Goal: Task Accomplishment & Management: Complete application form

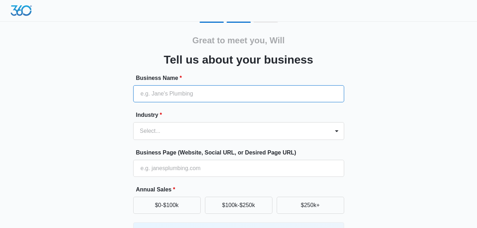
click at [175, 90] on input "Business Name *" at bounding box center [238, 93] width 211 height 17
type input "FAM Group Financial Services LLC"
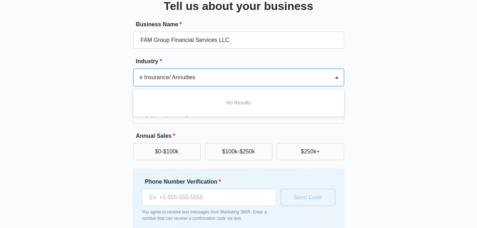
scroll to position [90, 0]
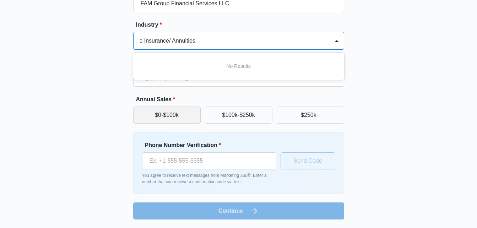
type input "Life Insurance/ Annuities"
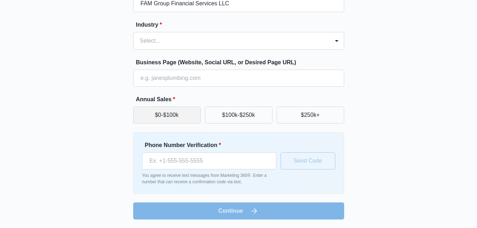
scroll to position [0, 0]
click at [159, 110] on button "$0-$100k" at bounding box center [167, 115] width 68 height 17
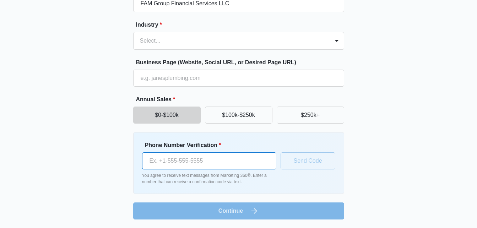
click at [165, 156] on input "Phone Number Verification *" at bounding box center [209, 160] width 134 height 17
type input "[PHONE_NUMBER]"
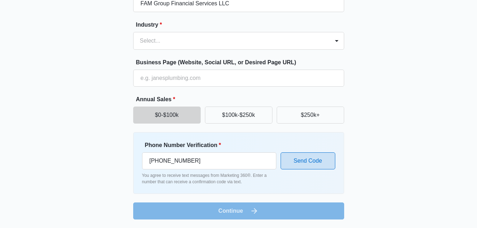
click at [310, 161] on button "Send Code" at bounding box center [308, 160] width 55 height 17
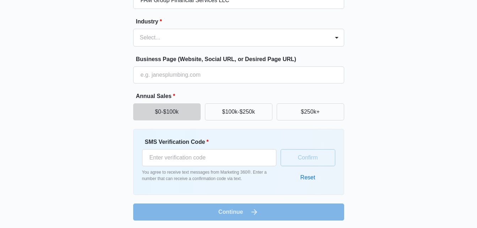
scroll to position [95, 0]
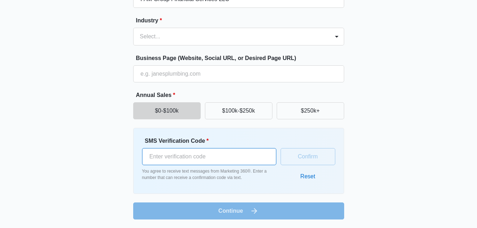
click at [163, 157] on input "SMS Verification Code *" at bounding box center [209, 156] width 134 height 17
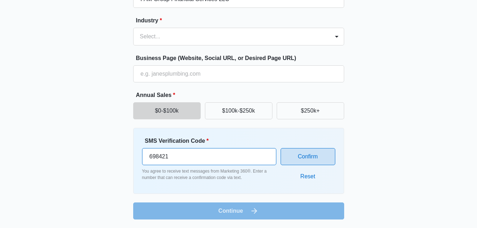
type input "698421"
click at [296, 157] on button "Confirm" at bounding box center [308, 156] width 55 height 17
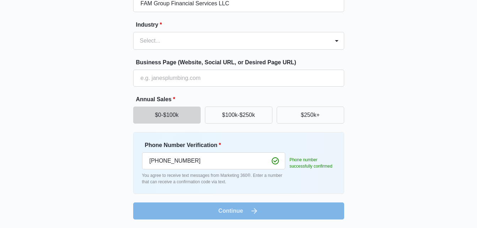
scroll to position [90, 0]
click at [226, 210] on form "Business Name * FAM Group Financial Services LLC Industry * Select... Business …" at bounding box center [238, 102] width 211 height 236
click at [312, 38] on div at bounding box center [230, 41] width 181 height 10
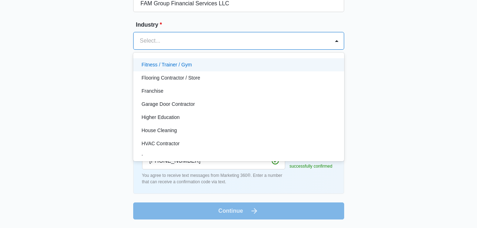
scroll to position [249, 0]
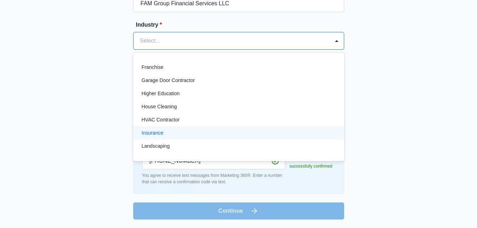
click at [160, 133] on p "Insurance" at bounding box center [153, 132] width 22 height 7
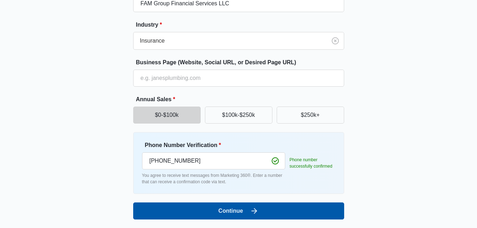
click at [245, 210] on button "Continue" at bounding box center [238, 211] width 211 height 17
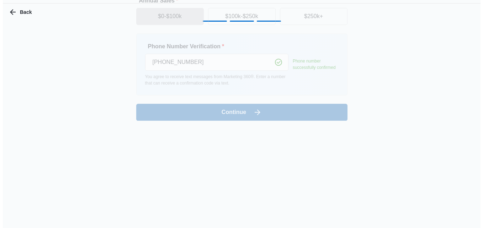
scroll to position [0, 0]
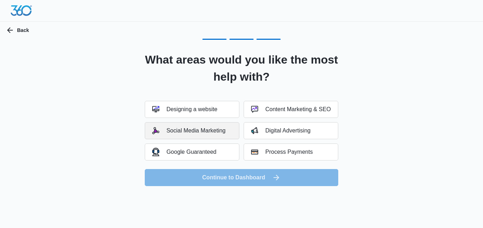
click at [209, 128] on div "Social Media Marketing" at bounding box center [188, 130] width 73 height 7
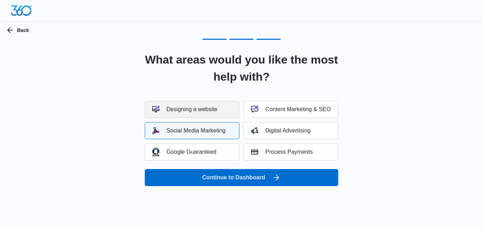
click at [209, 107] on div "Designing a website" at bounding box center [184, 109] width 65 height 7
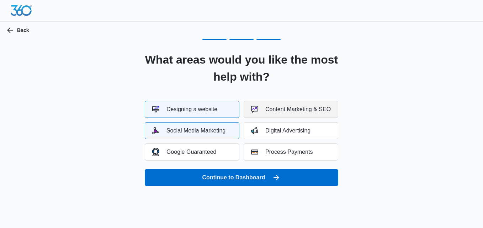
click at [290, 109] on div "Content Marketing & SEO" at bounding box center [291, 109] width 80 height 7
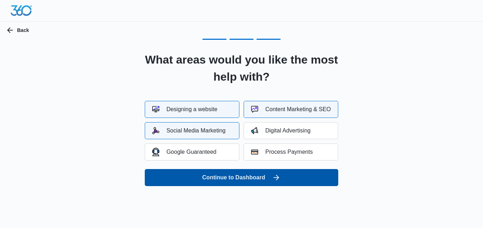
click at [244, 176] on button "Continue to Dashboard" at bounding box center [241, 177] width 193 height 17
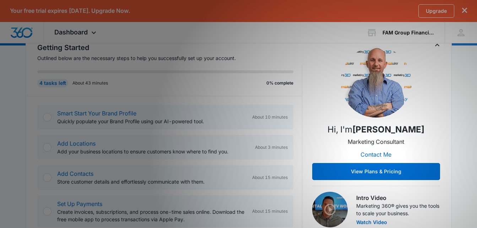
scroll to position [116, 0]
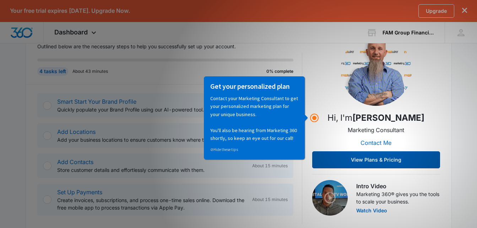
click at [376, 159] on button "View Plans & Pricing" at bounding box center [376, 159] width 128 height 17
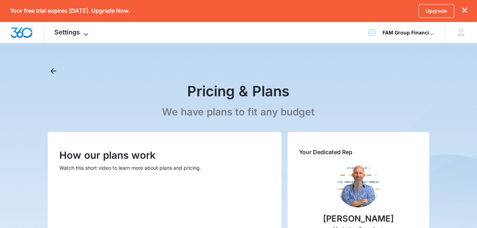
click at [84, 32] on icon at bounding box center [86, 34] width 9 height 9
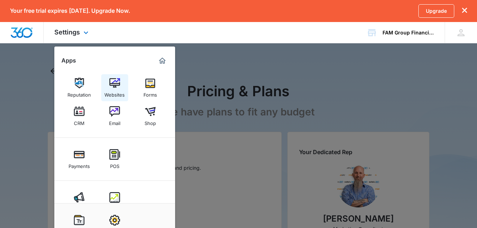
click at [113, 86] on img at bounding box center [114, 83] width 11 height 11
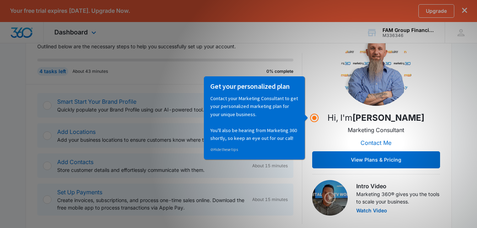
click at [250, 40] on div "Dashboard Apps Reputation Websites Forms CRM Email Shop Payments POS Ads Intell…" at bounding box center [238, 32] width 477 height 21
click at [316, 118] on circle "Hotspot (open by clicking or pressing space/enter)" at bounding box center [314, 118] width 6 height 6
click at [288, 35] on div "Dashboard Apps Reputation Websites Forms CRM Email Shop Payments POS Ads Intell…" at bounding box center [238, 32] width 477 height 21
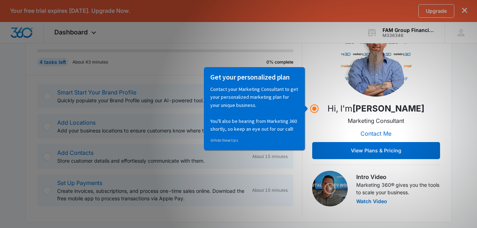
scroll to position [116, 0]
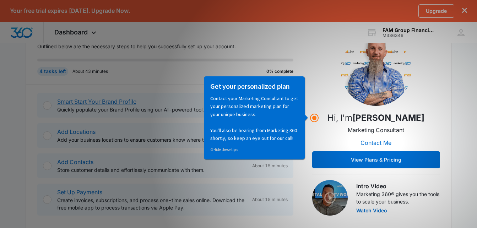
click at [76, 100] on link "Smart Start Your Brand Profile" at bounding box center [96, 101] width 79 height 7
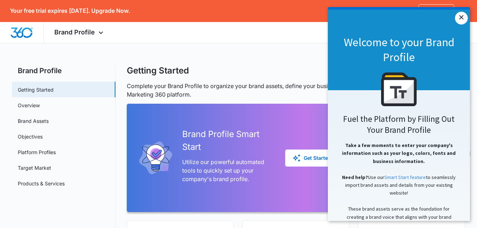
click at [460, 18] on link "×" at bounding box center [461, 18] width 13 height 13
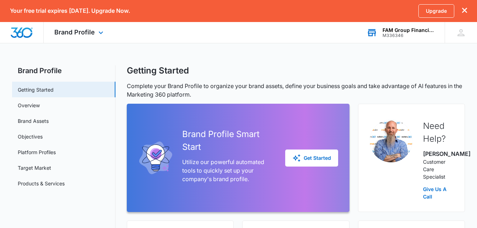
click at [371, 34] on icon at bounding box center [372, 32] width 11 height 11
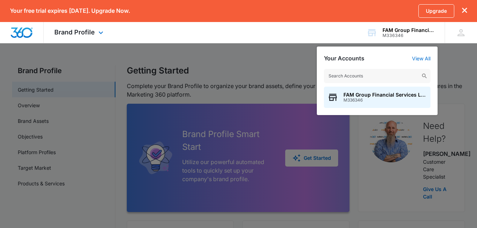
click at [295, 37] on div "Brand Profile Apps Reputation Websites Forms CRM Email Shop Payments POS Ads In…" at bounding box center [238, 32] width 477 height 21
click at [470, 54] on div at bounding box center [238, 114] width 477 height 228
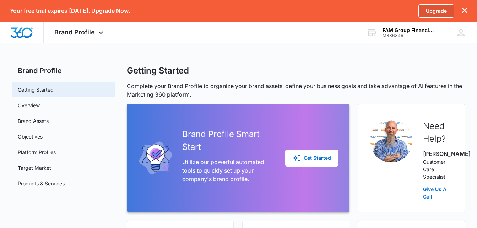
click at [433, 10] on link "Upgrade" at bounding box center [437, 11] width 36 height 14
